Goal: Task Accomplishment & Management: Use online tool/utility

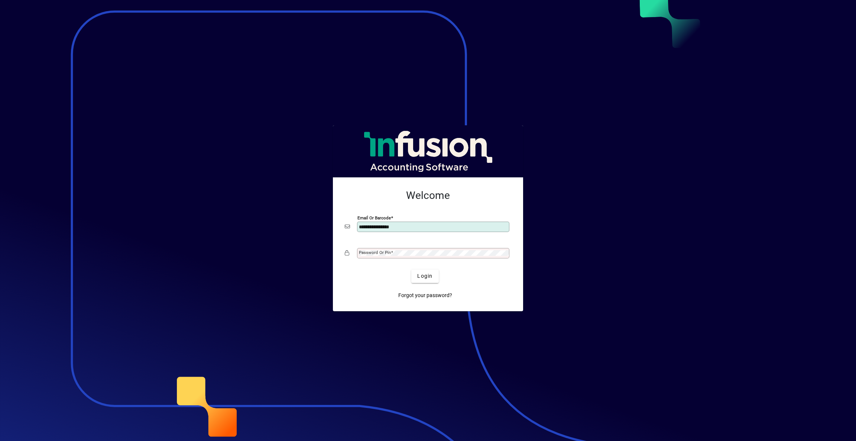
type input "**********"
click at [418, 281] on span "submit" at bounding box center [424, 276] width 27 height 18
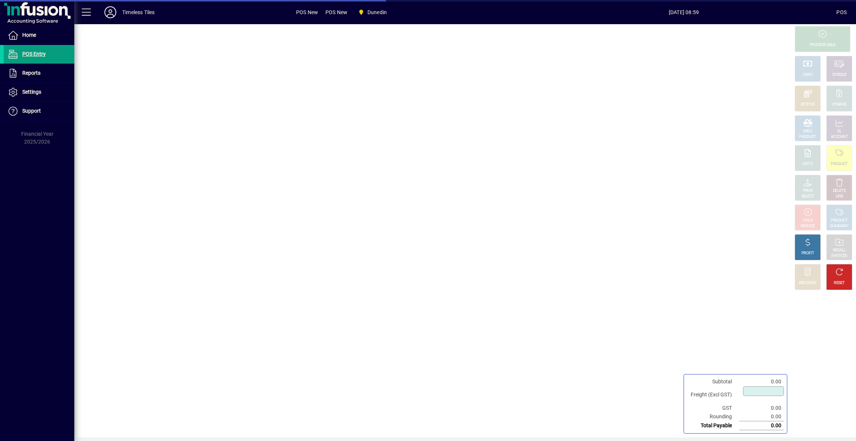
type input "****"
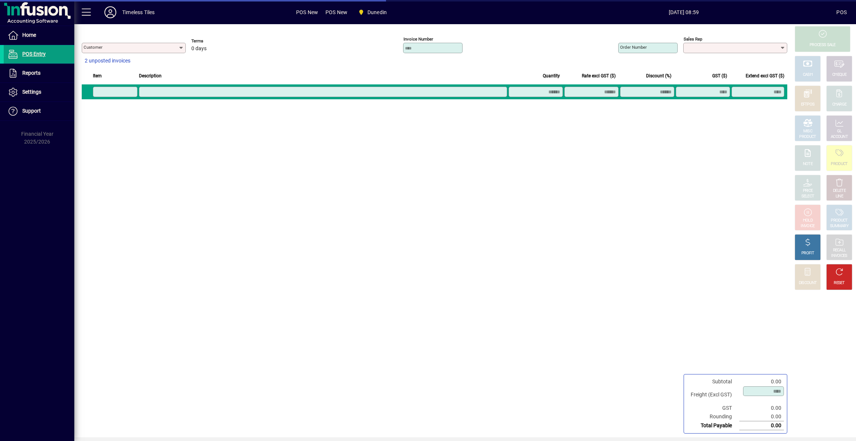
type input "**********"
